Goal: Task Accomplishment & Management: Use online tool/utility

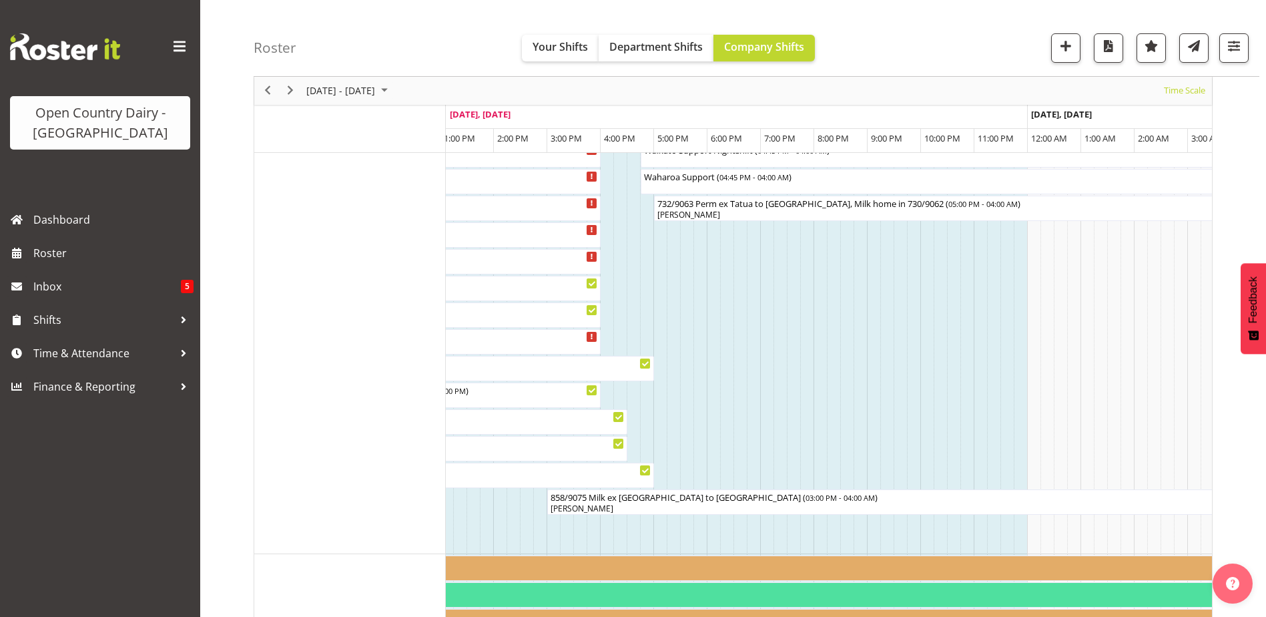
scroll to position [1203, 0]
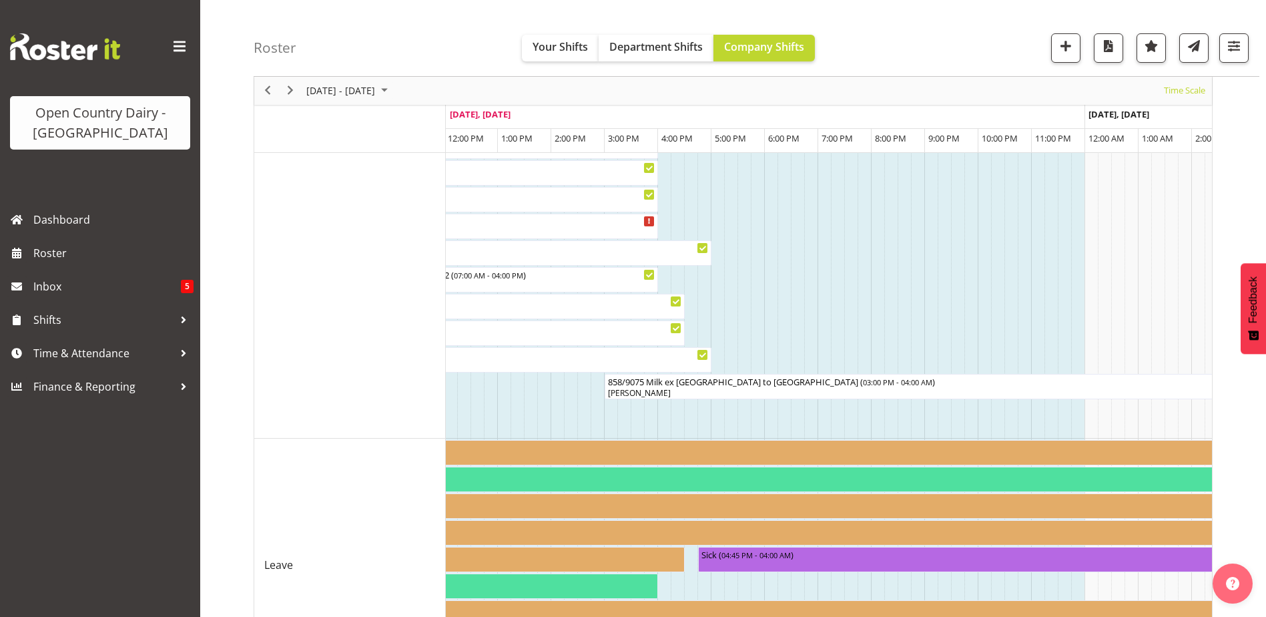
scroll to position [1203, 0]
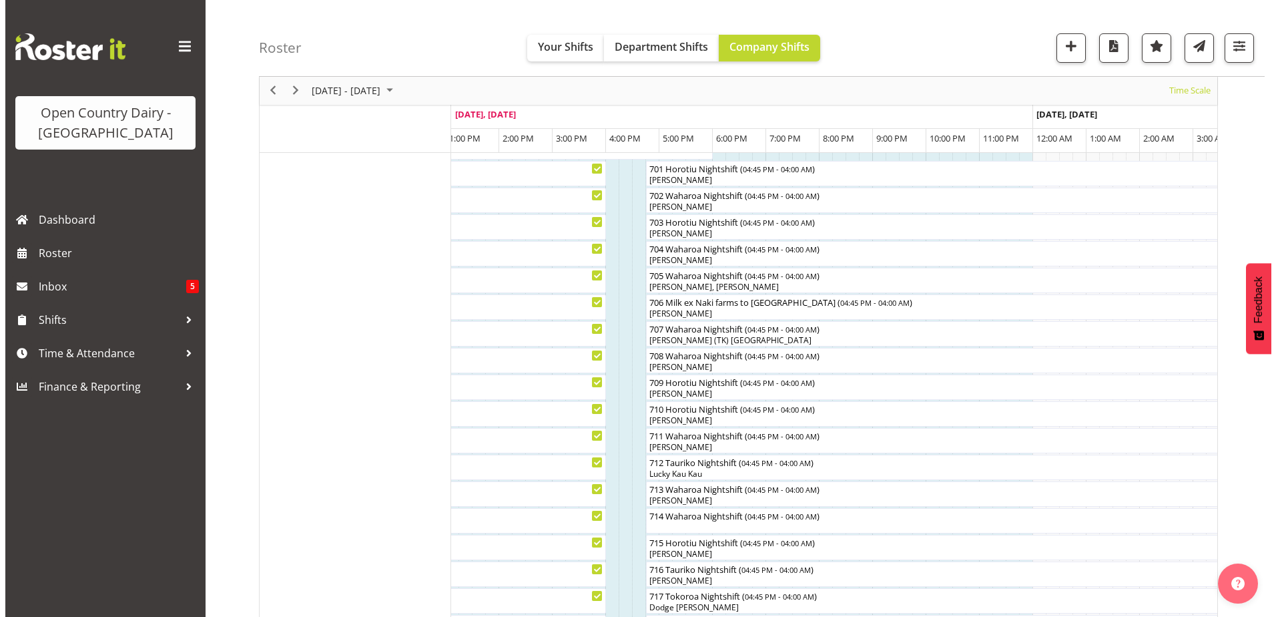
scroll to position [135, 0]
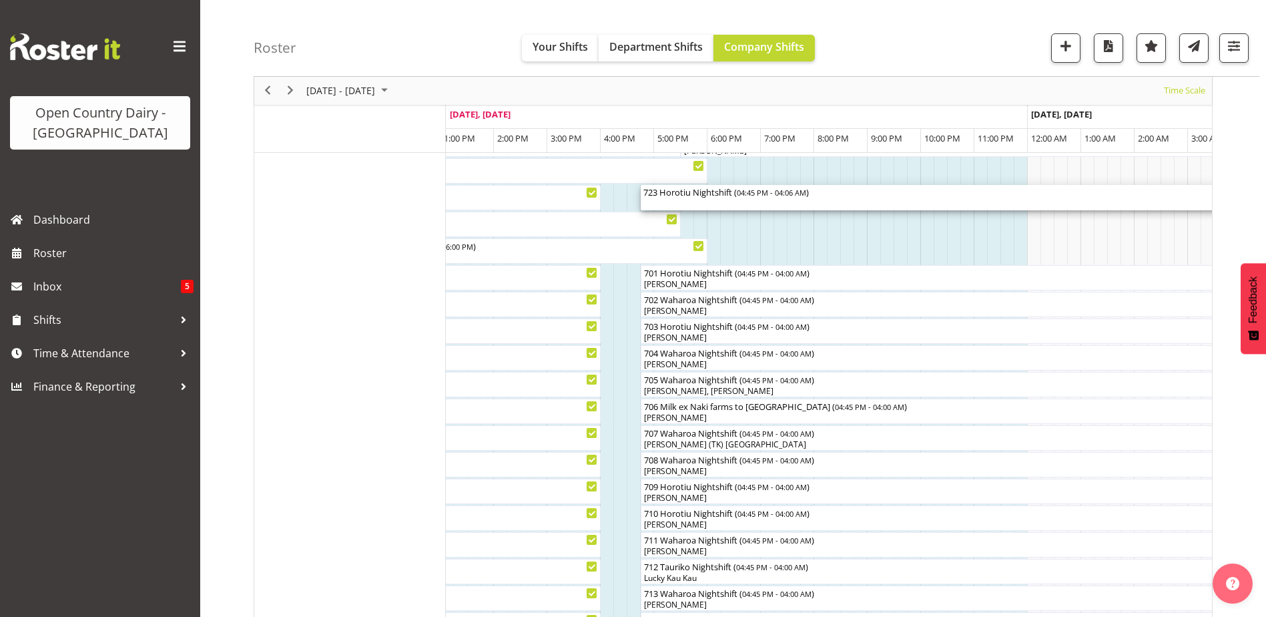
click at [716, 201] on div "723 Horotiu Nightshift ( 04:45 PM - 04:06 AM )" at bounding box center [944, 197] width 601 height 25
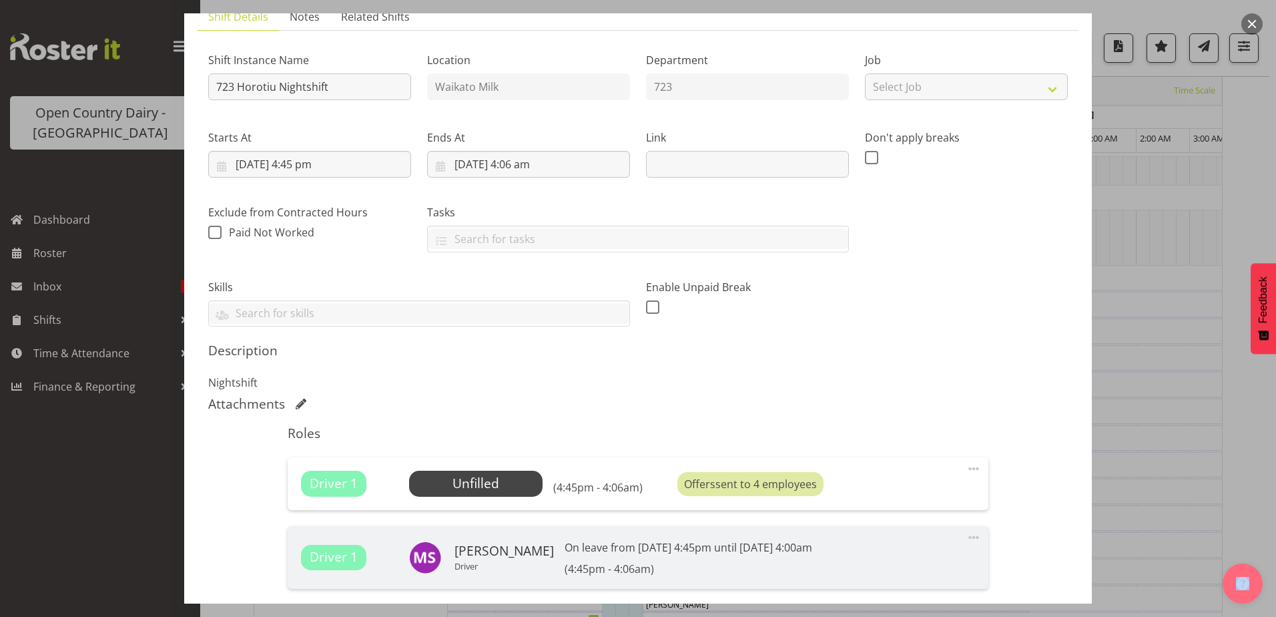
scroll to position [200, 0]
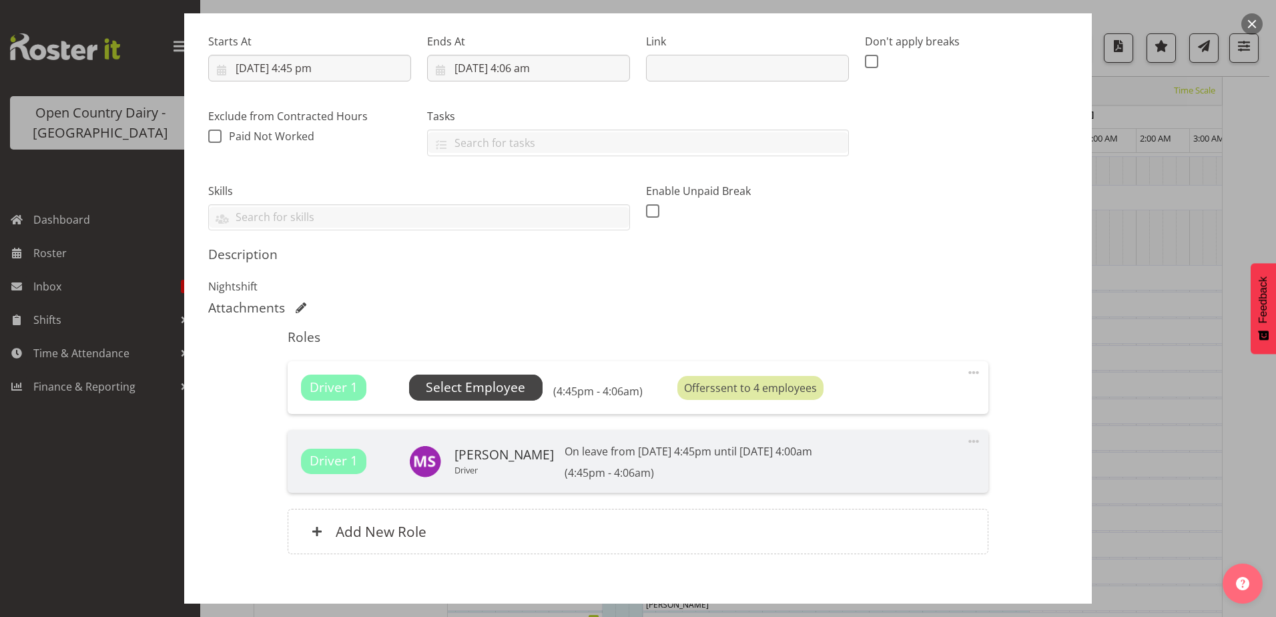
click at [485, 386] on span "Select Employee" at bounding box center [475, 387] width 99 height 19
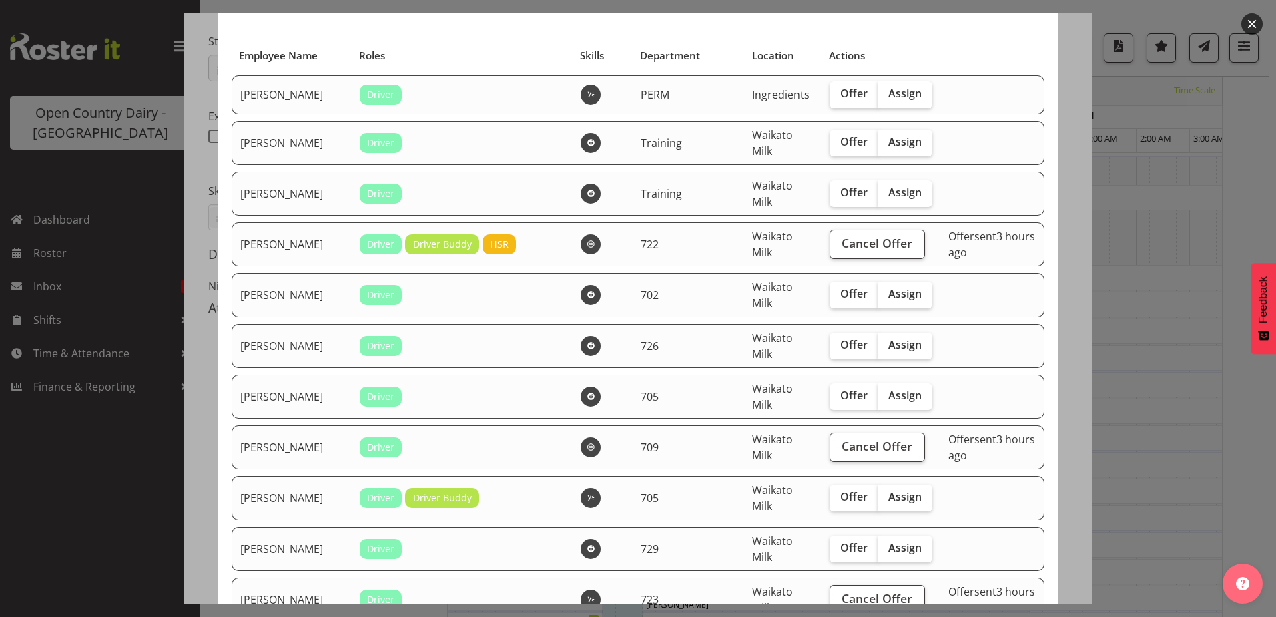
scroll to position [0, 0]
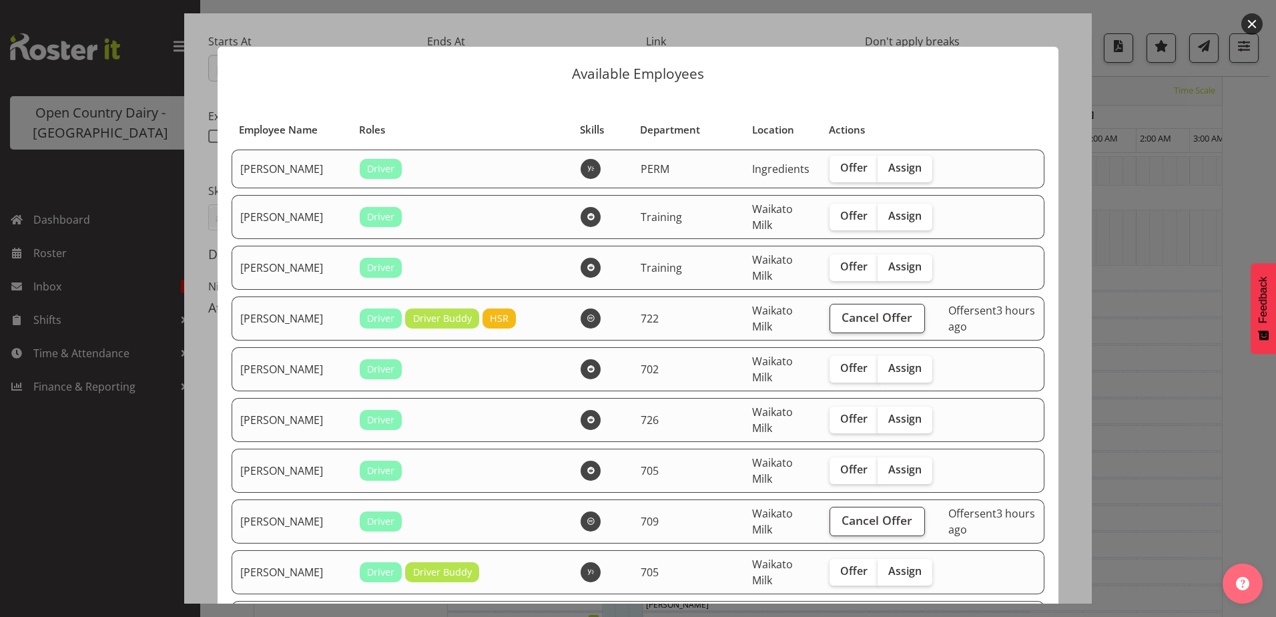
click at [1251, 21] on button "button" at bounding box center [1252, 23] width 21 height 21
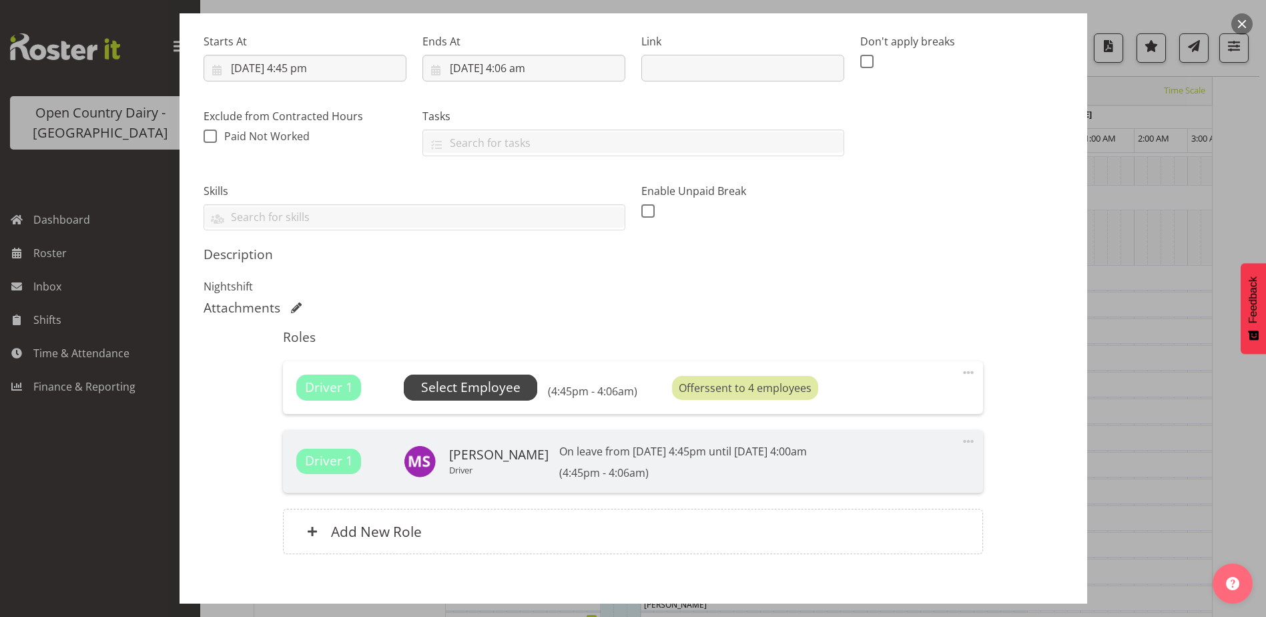
click at [447, 391] on span "Select Employee" at bounding box center [470, 387] width 99 height 19
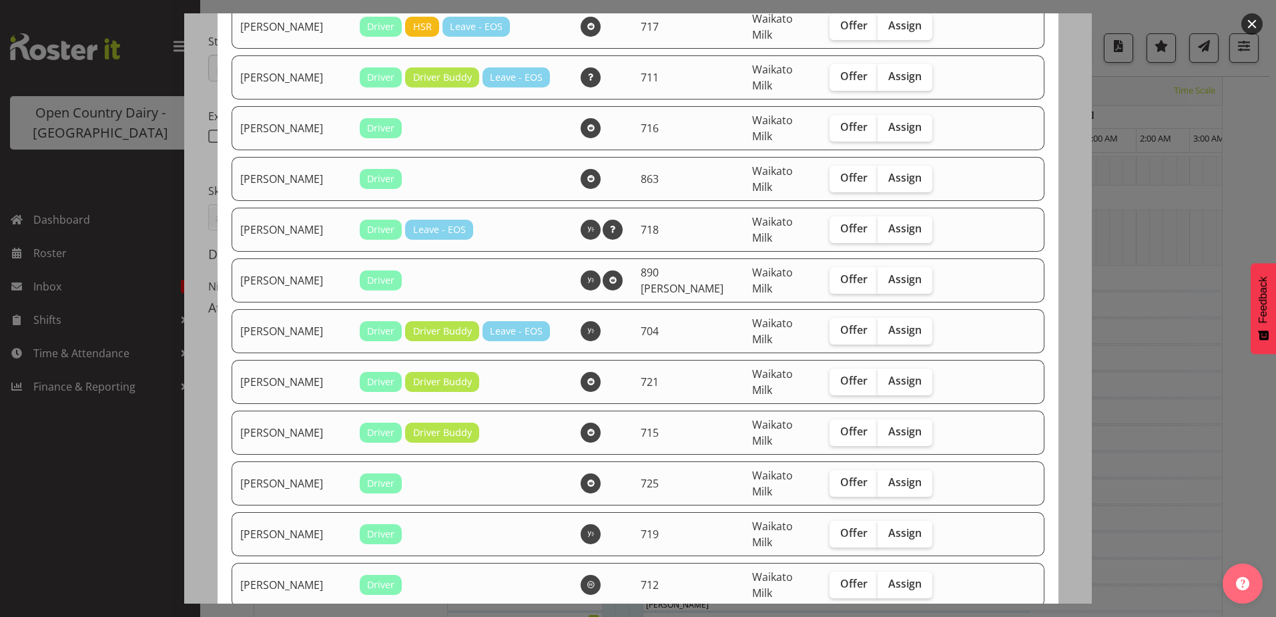
scroll to position [1068, 0]
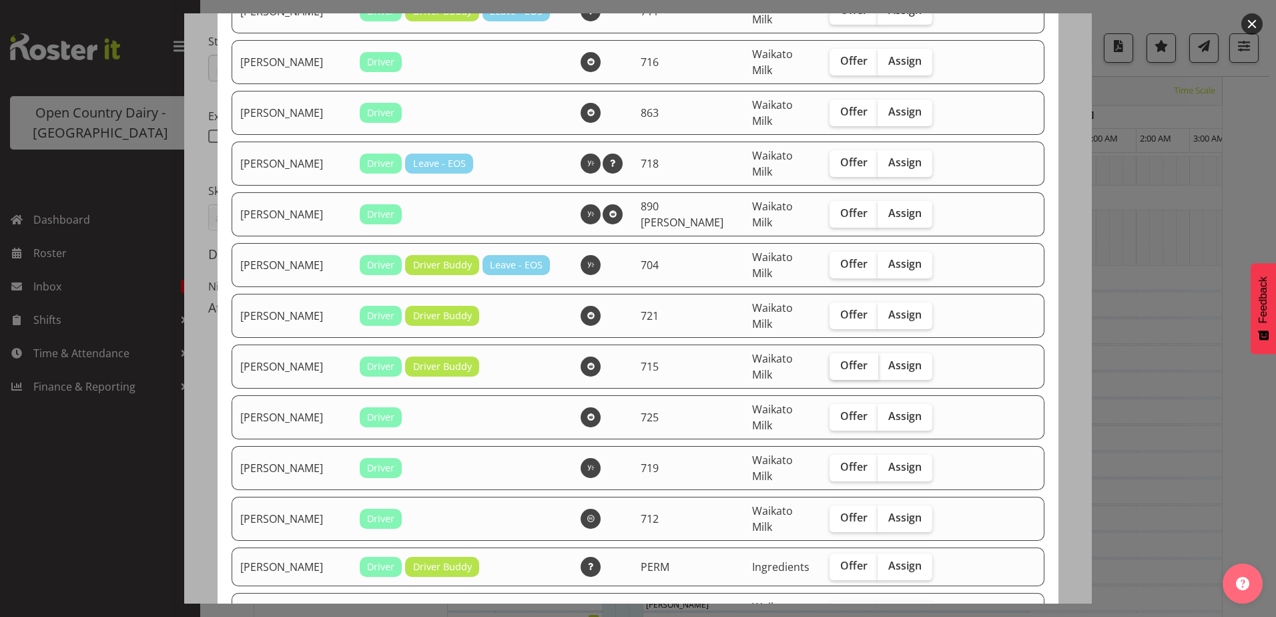
click at [841, 369] on span "Offer" at bounding box center [854, 365] width 27 height 13
click at [830, 369] on input "Offer" at bounding box center [834, 365] width 9 height 9
checkbox input "true"
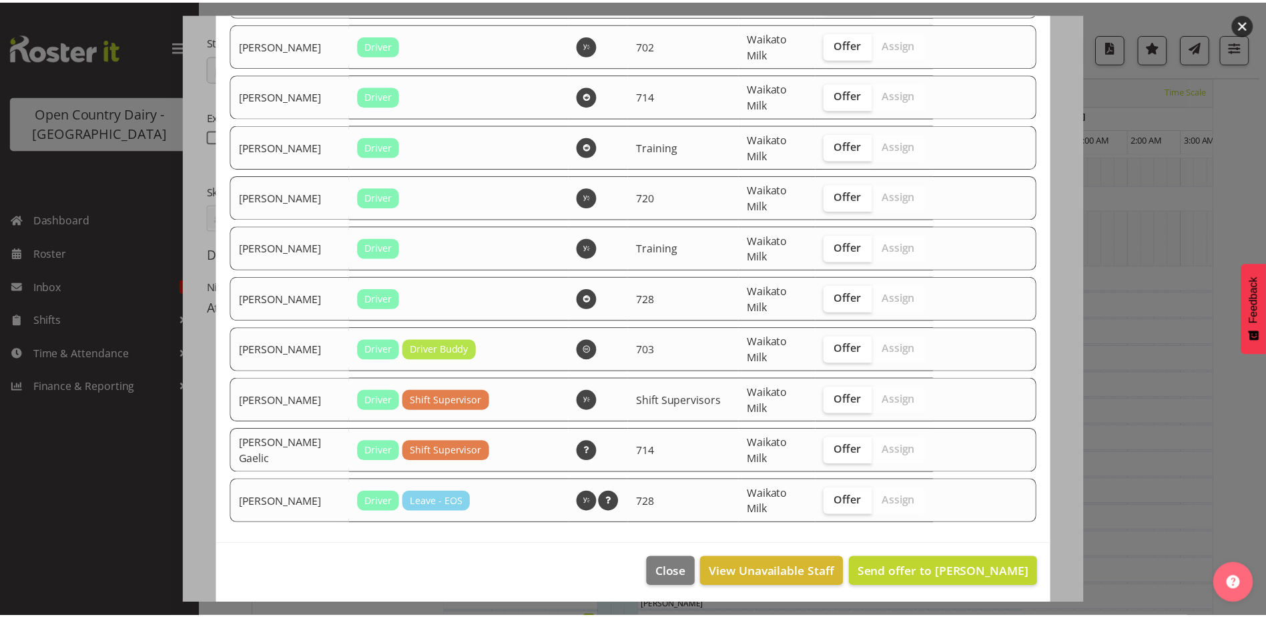
scroll to position [2702, 0]
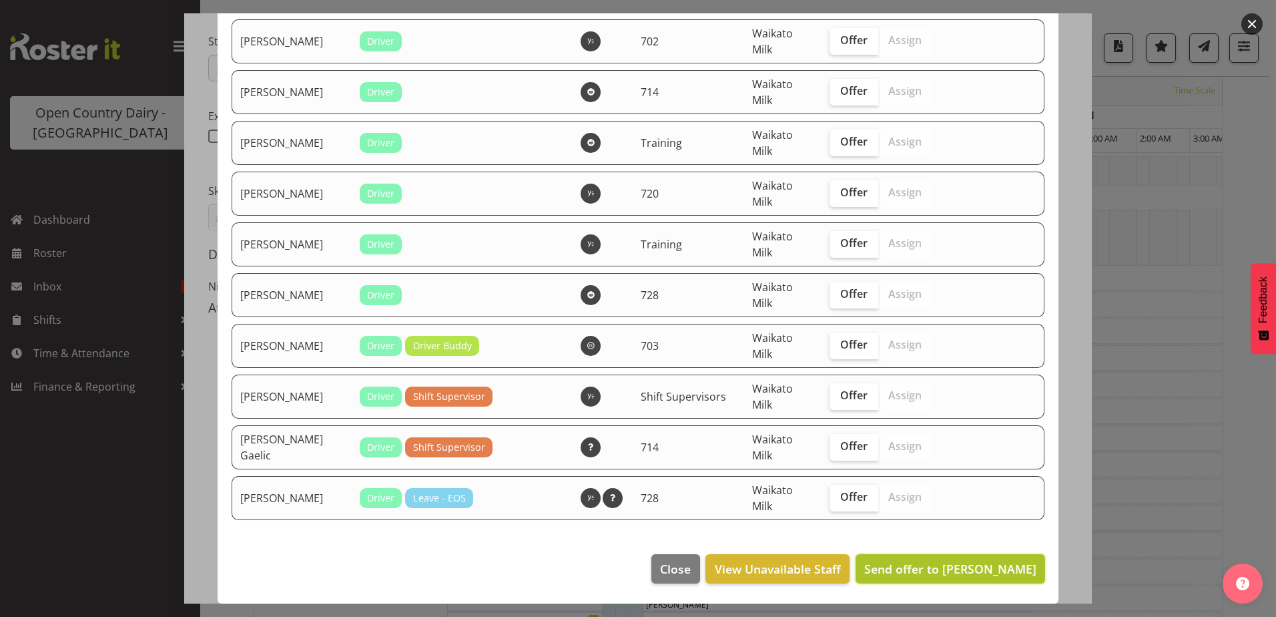
click at [924, 571] on span "Send offer to [PERSON_NAME]" at bounding box center [951, 569] width 172 height 16
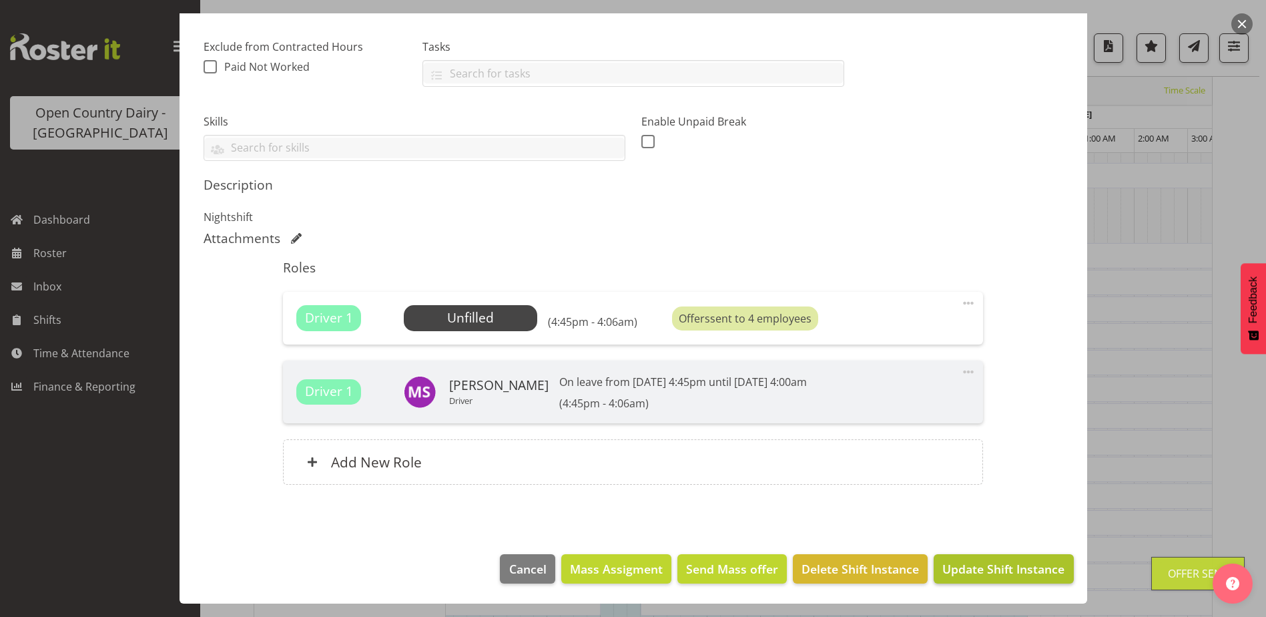
scroll to position [202, 0]
click at [997, 569] on span "Update Shift Instance" at bounding box center [1004, 568] width 122 height 17
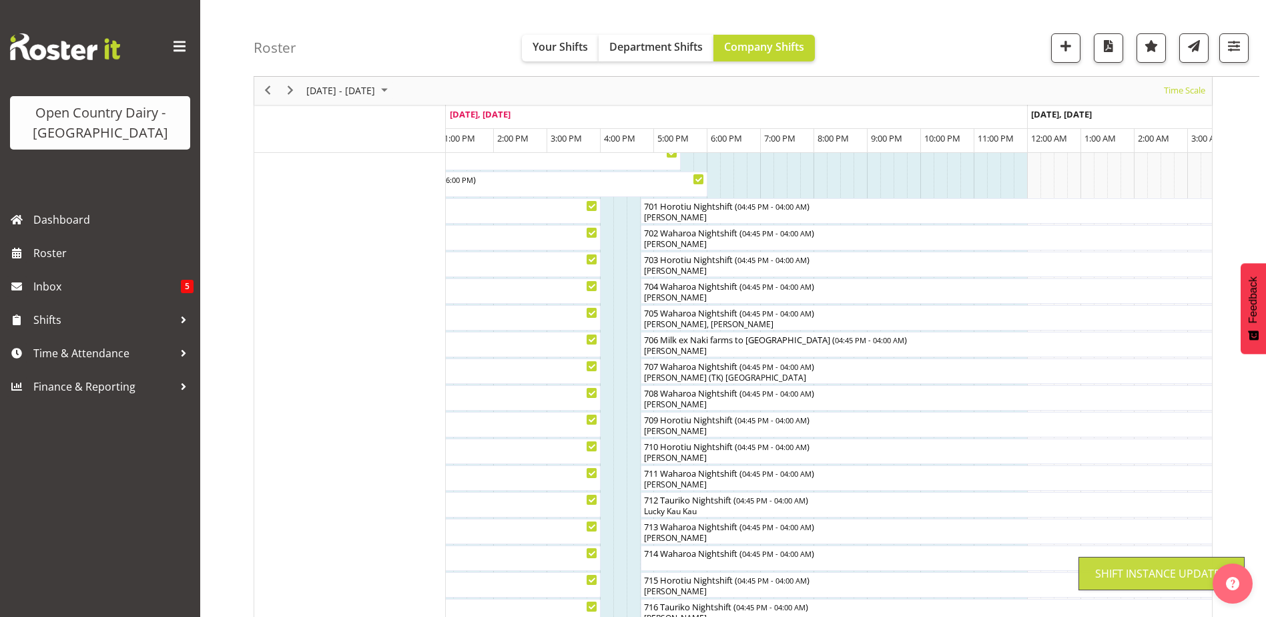
scroll to position [40, 0]
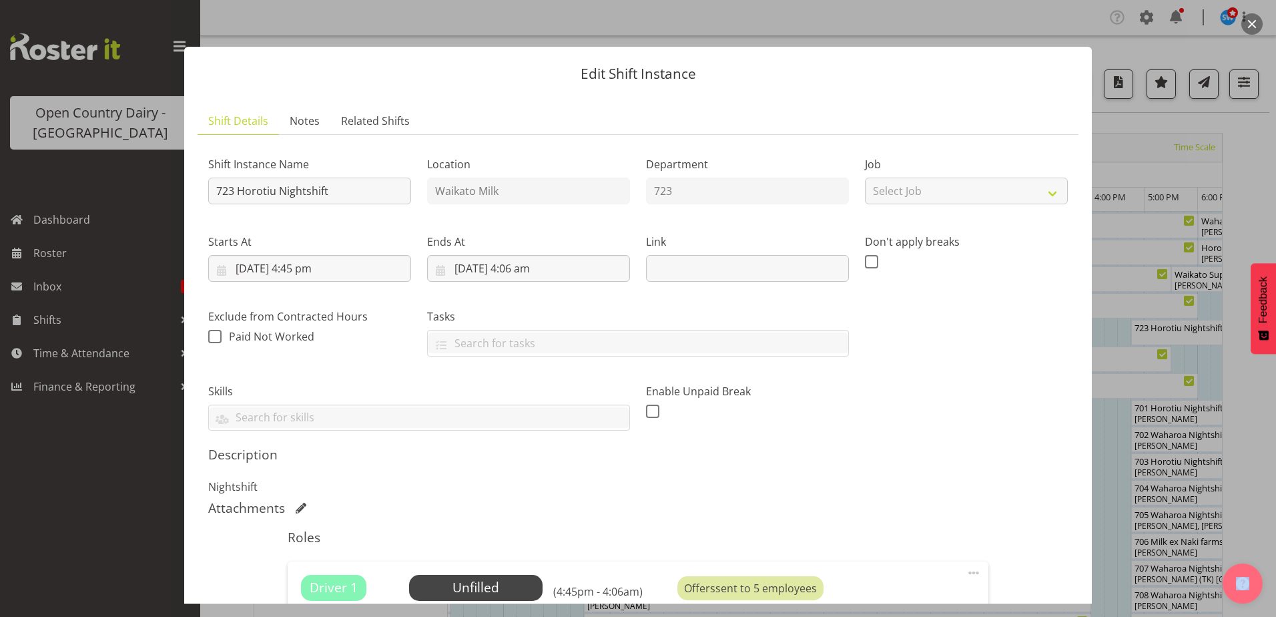
scroll to position [270, 0]
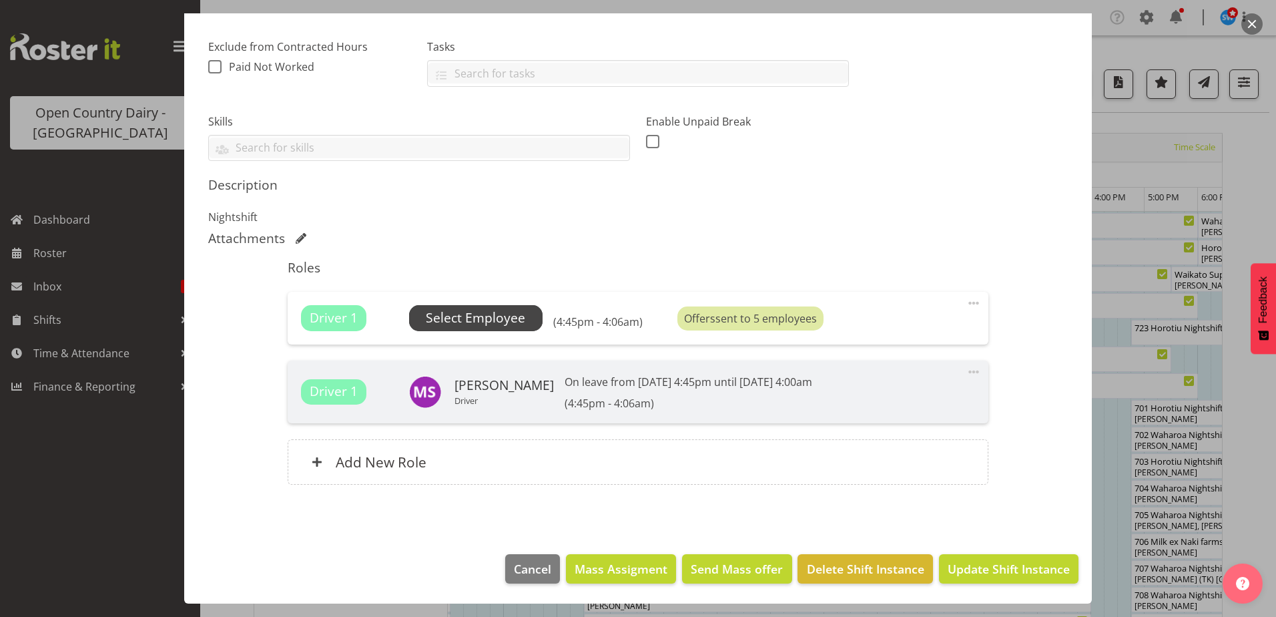
click at [485, 322] on span "Select Employee" at bounding box center [475, 317] width 99 height 19
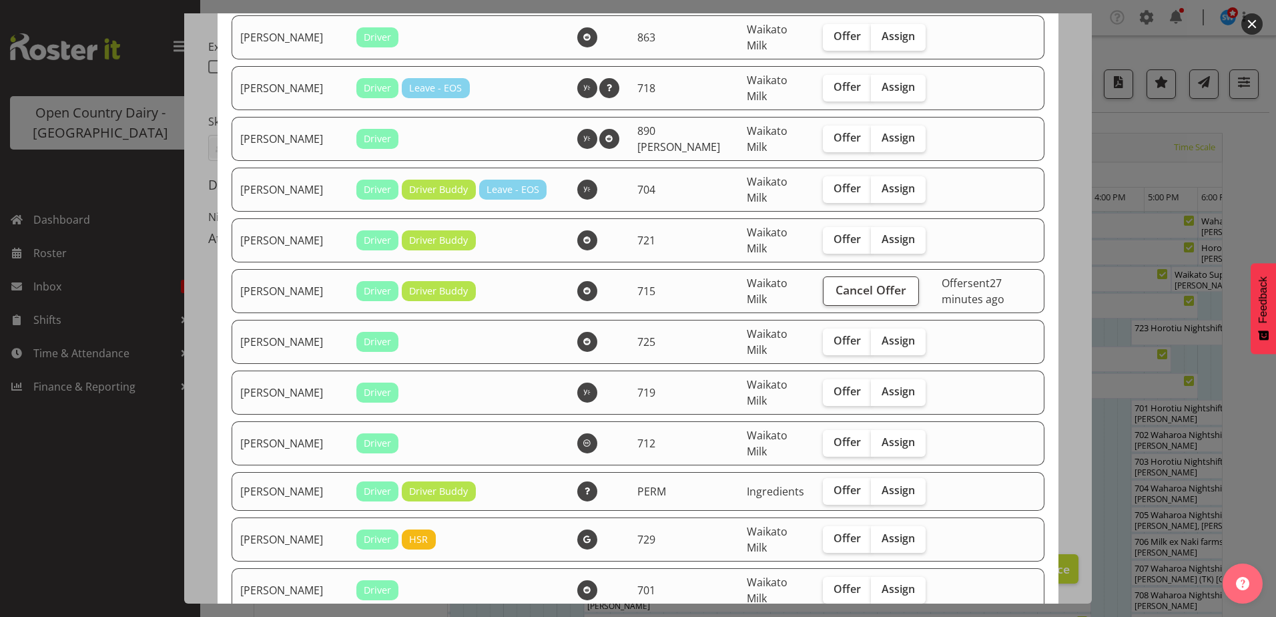
scroll to position [1135, 0]
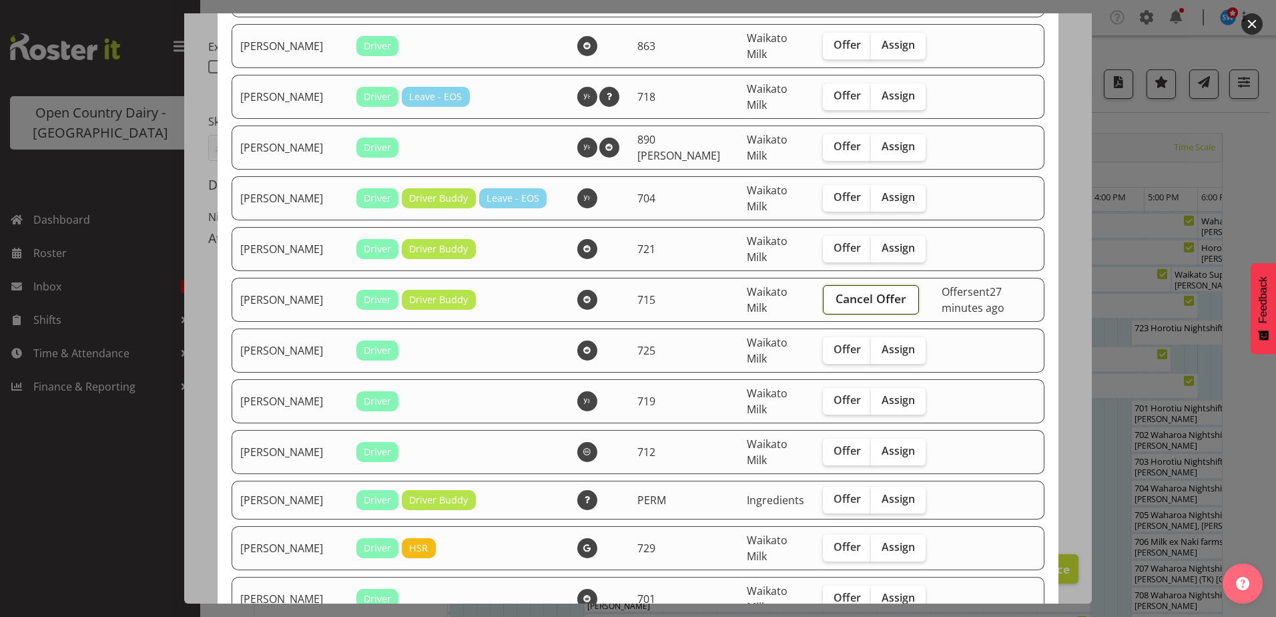
click at [869, 305] on span "Cancel Offer" at bounding box center [871, 298] width 71 height 17
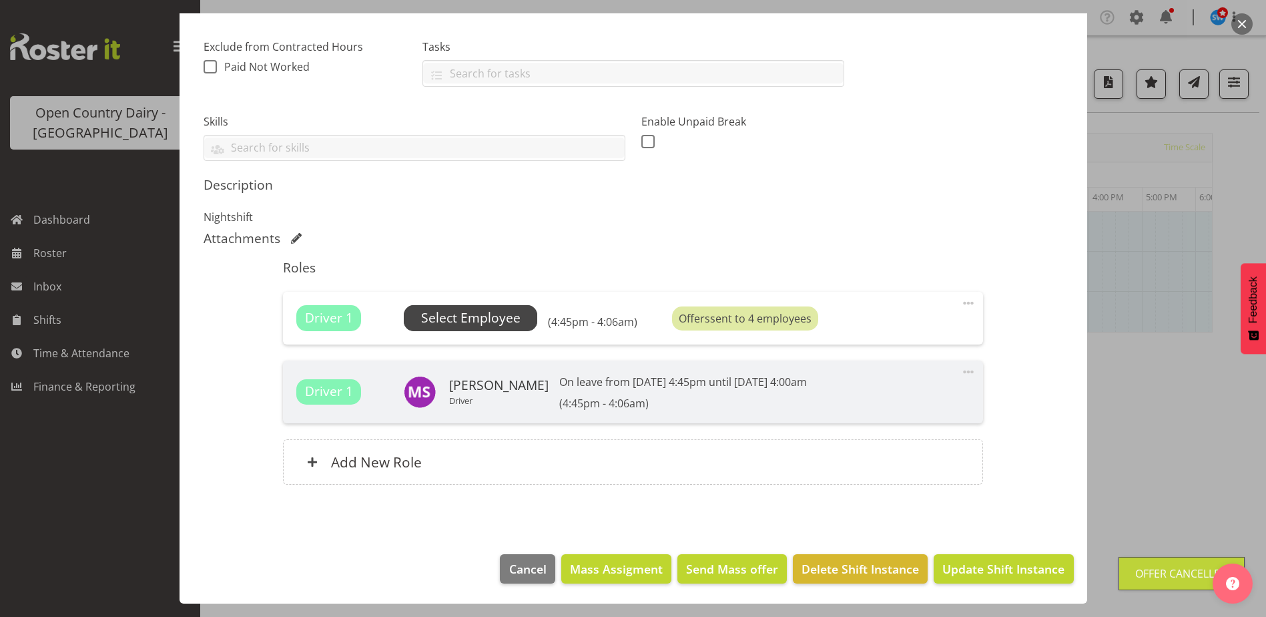
click at [487, 314] on span "Select Employee" at bounding box center [470, 317] width 99 height 19
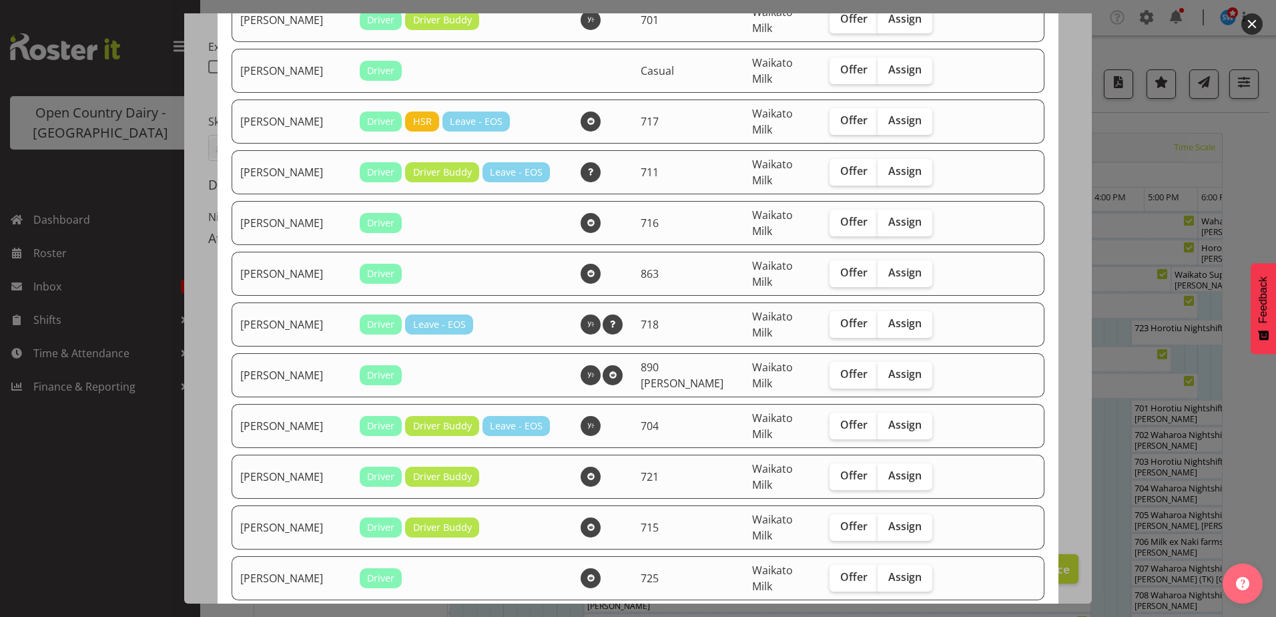
scroll to position [935, 0]
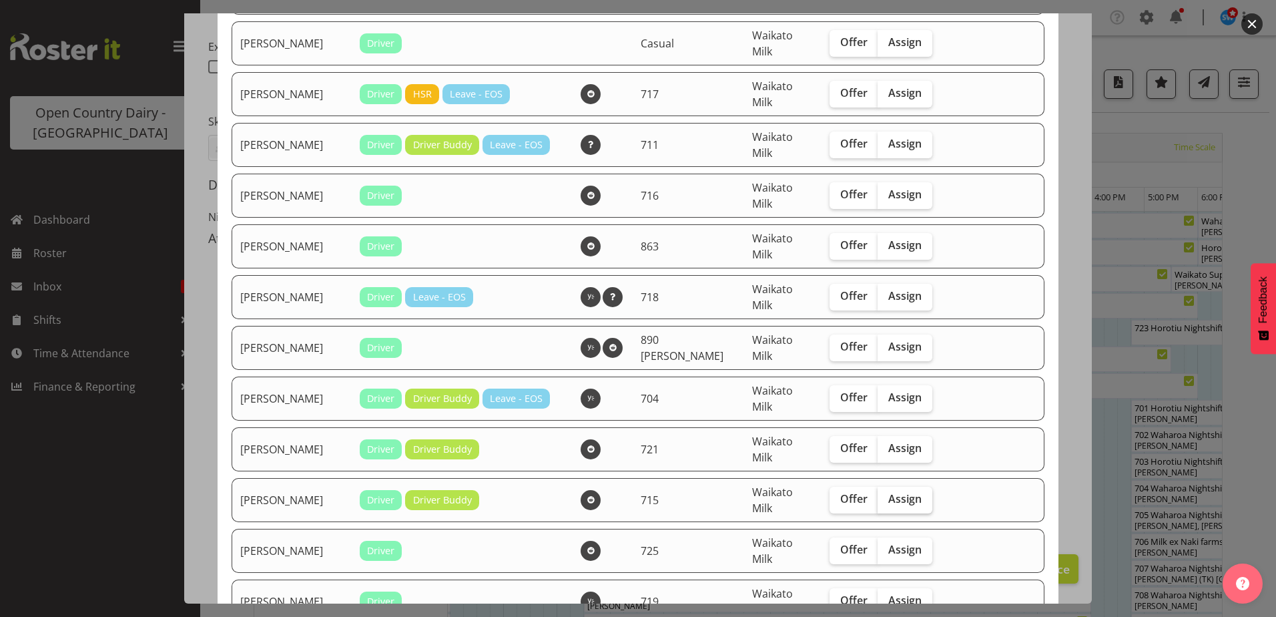
click at [897, 501] on span "Assign" at bounding box center [905, 498] width 33 height 13
click at [887, 501] on input "Assign" at bounding box center [882, 499] width 9 height 9
checkbox input "true"
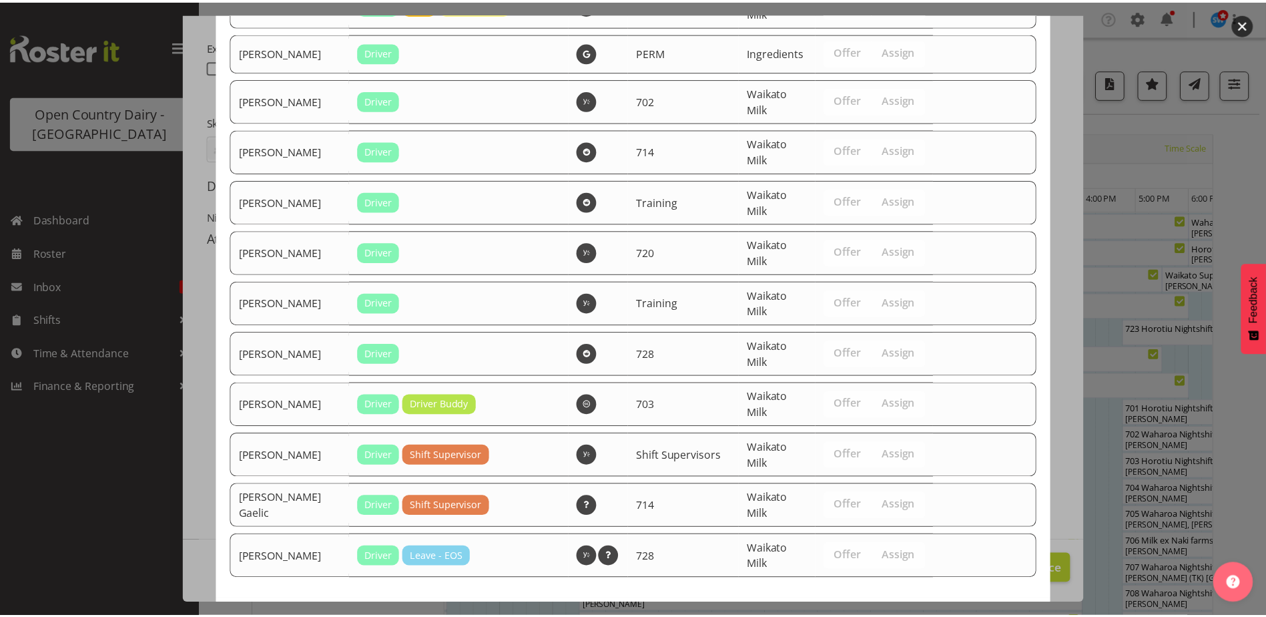
scroll to position [2702, 0]
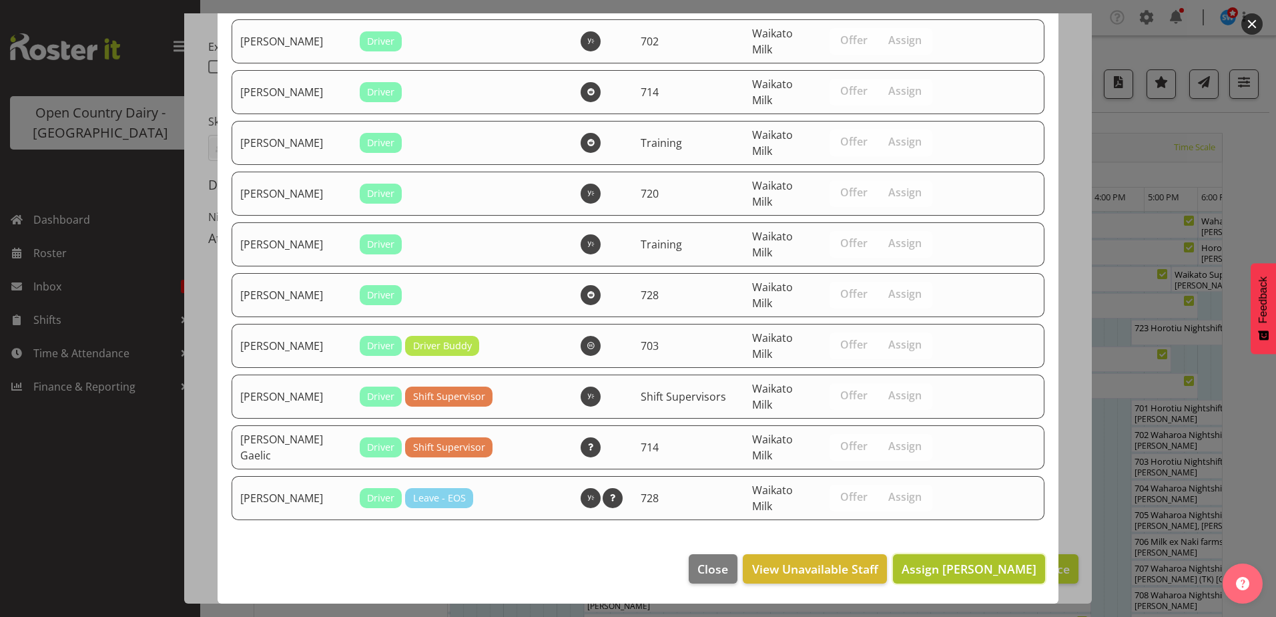
click at [990, 571] on span "Assign Greg Healey" at bounding box center [969, 569] width 135 height 16
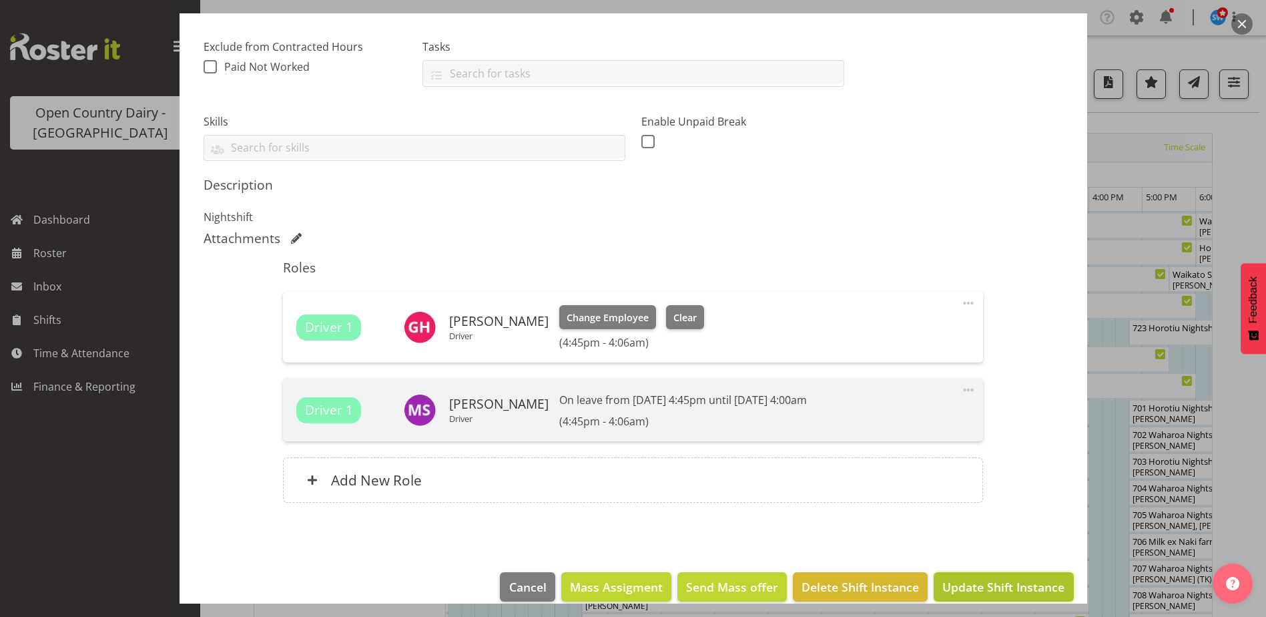
click at [986, 584] on span "Update Shift Instance" at bounding box center [1004, 586] width 122 height 17
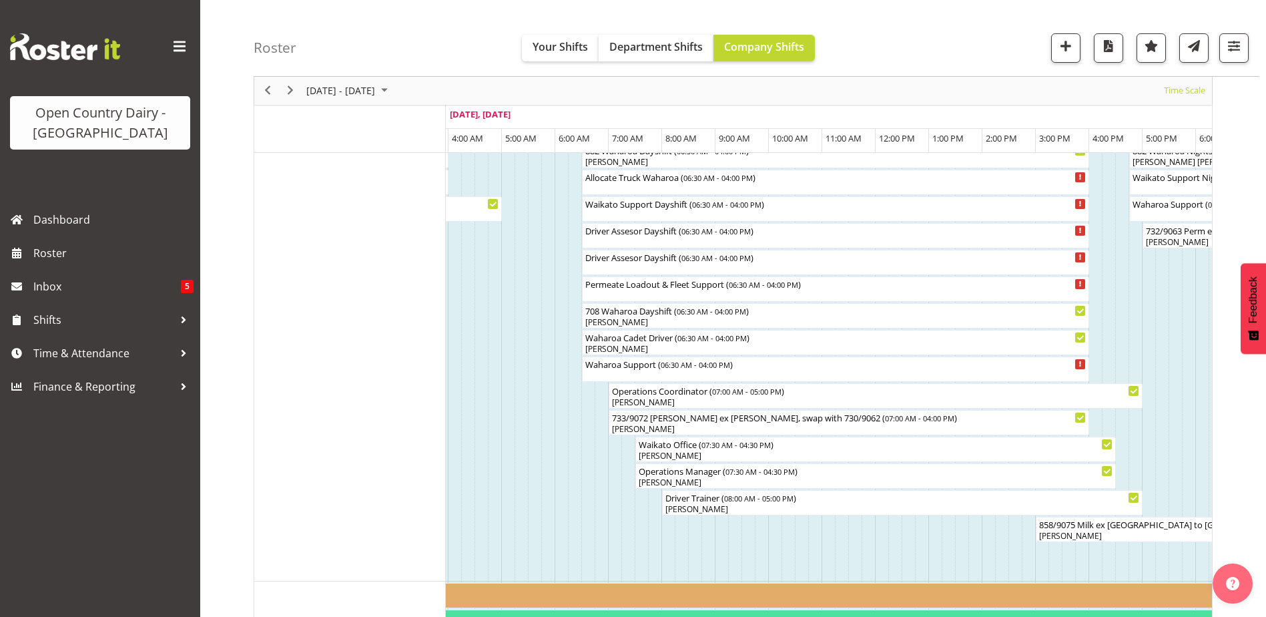
scroll to position [1202, 0]
